Goal: Answer question/provide support

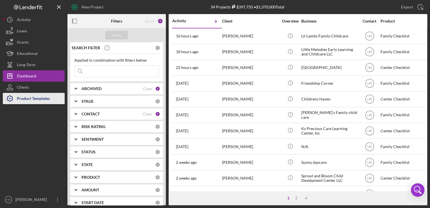
click at [33, 99] on div "Product Templates" at bounding box center [33, 99] width 33 height 13
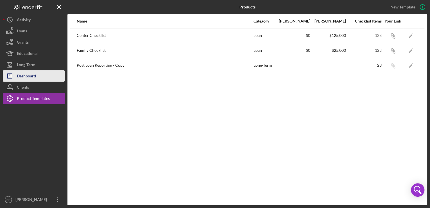
click at [35, 74] on div "Dashboard" at bounding box center [26, 76] width 19 height 13
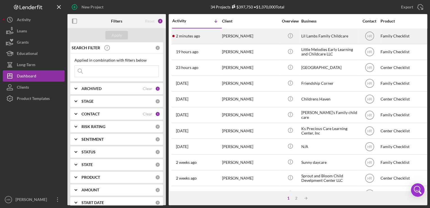
click at [303, 36] on div "Lil Lambs Family Childcare" at bounding box center [329, 36] width 56 height 15
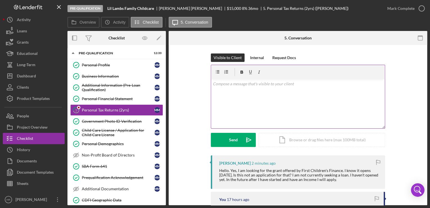
click at [249, 93] on div "v Color teal Color pink Remove color Add row above Add row below Add column bef…" at bounding box center [298, 103] width 174 height 49
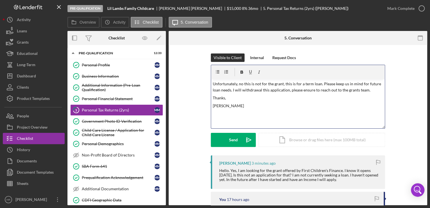
click at [369, 92] on p "Unfortunately, no this is not for the grant, this is for a term loan. Please ke…" at bounding box center [298, 87] width 170 height 13
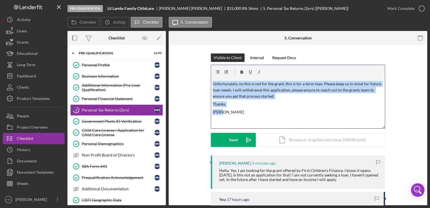
drag, startPoint x: 212, startPoint y: 83, endPoint x: 226, endPoint y: 109, distance: 29.0
click at [226, 109] on div "v Color teal Color pink Remove color Add row above Add row below Add column bef…" at bounding box center [298, 103] width 174 height 49
copy div "Unfortunately, no this is not for the grant, this is for a term loan. Please ke…"
click at [240, 114] on p "[PERSON_NAME]" at bounding box center [298, 112] width 170 height 6
drag, startPoint x: 231, startPoint y: 110, endPoint x: 209, endPoint y: 79, distance: 38.2
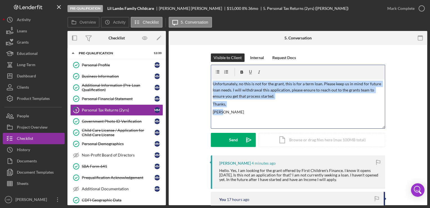
click at [212, 74] on div "v Color teal Color pink Remove color Add row above Add row below Add column bef…" at bounding box center [298, 96] width 174 height 63
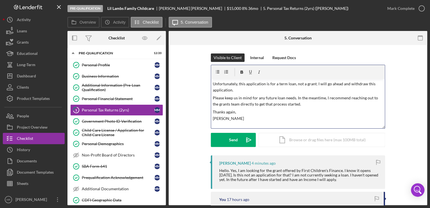
click at [213, 83] on p "Unfortunately, this application is for a term loan, not a grant. I will go ahea…" at bounding box center [298, 87] width 170 height 13
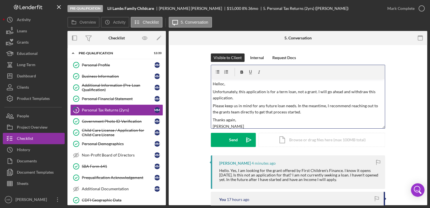
click at [223, 84] on p "Helloc," at bounding box center [298, 84] width 170 height 6
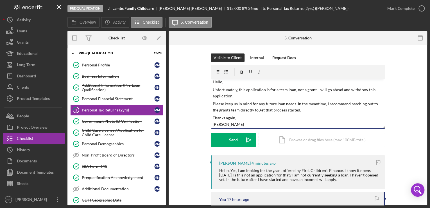
scroll to position [3, 0]
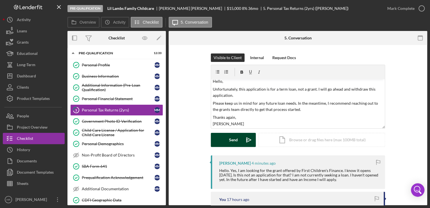
click at [227, 143] on button "Send Icon/icon-invite-send" at bounding box center [233, 140] width 45 height 14
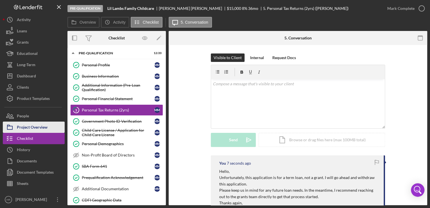
click at [25, 126] on div "Project Overview" at bounding box center [32, 127] width 31 height 13
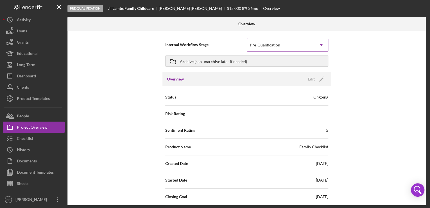
click at [256, 51] on div "Pre-Qualification" at bounding box center [280, 44] width 67 height 13
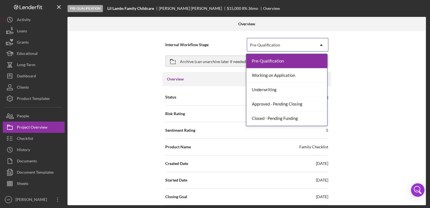
click at [257, 45] on div "Pre-Qualification" at bounding box center [265, 45] width 30 height 4
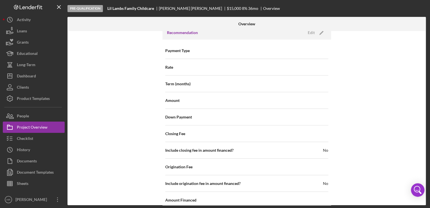
scroll to position [648, 0]
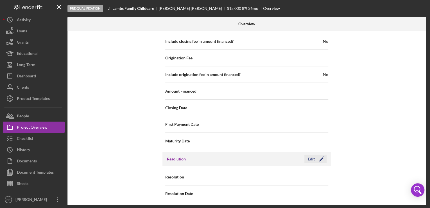
click at [312, 157] on div "Edit" at bounding box center [311, 158] width 7 height 8
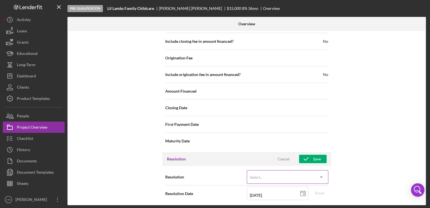
click at [278, 174] on div "Select..." at bounding box center [280, 176] width 67 height 13
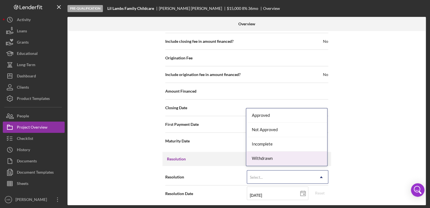
click at [274, 160] on div "Withdrawn" at bounding box center [286, 158] width 81 height 14
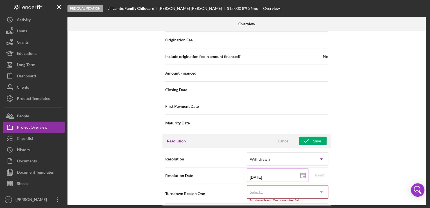
scroll to position [683, 0]
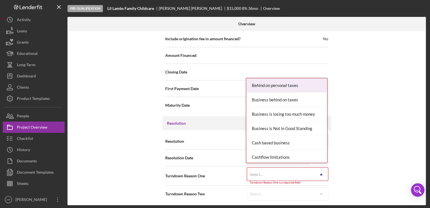
click at [268, 174] on div "Select..." at bounding box center [280, 174] width 67 height 13
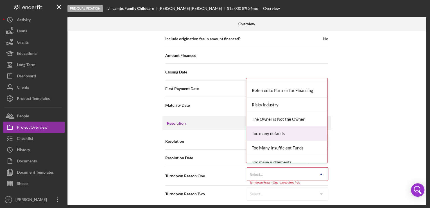
scroll to position [449, 0]
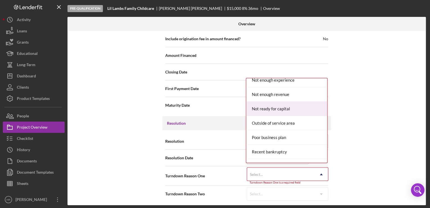
click at [273, 105] on div "Not ready for capital" at bounding box center [286, 108] width 81 height 14
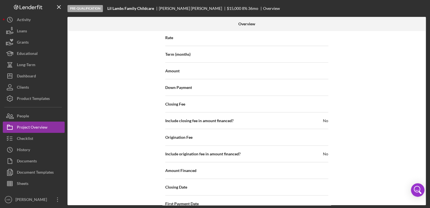
scroll to position [681, 0]
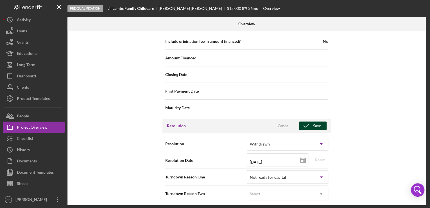
click at [313, 124] on div "Save" at bounding box center [317, 125] width 8 height 8
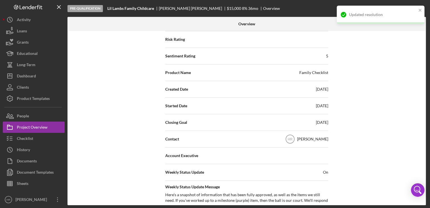
scroll to position [0, 0]
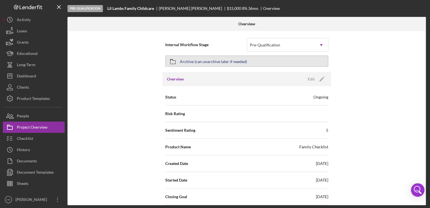
click at [233, 60] on div "Archive (can unarchive later if needed)" at bounding box center [213, 61] width 67 height 10
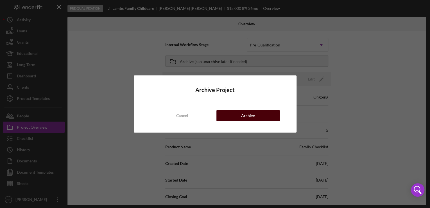
click at [259, 115] on button "Archive" at bounding box center [247, 115] width 63 height 11
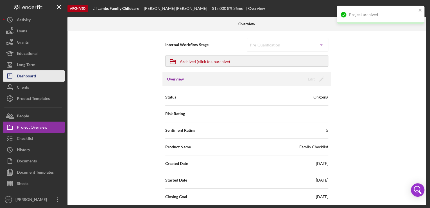
click at [49, 74] on button "Icon/Dashboard Dashboard" at bounding box center [34, 75] width 62 height 11
